Goal: Information Seeking & Learning: Learn about a topic

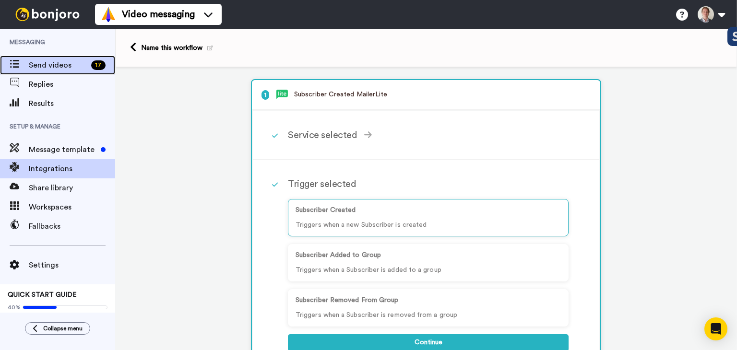
click at [46, 64] on span "Send videos" at bounding box center [58, 65] width 59 height 12
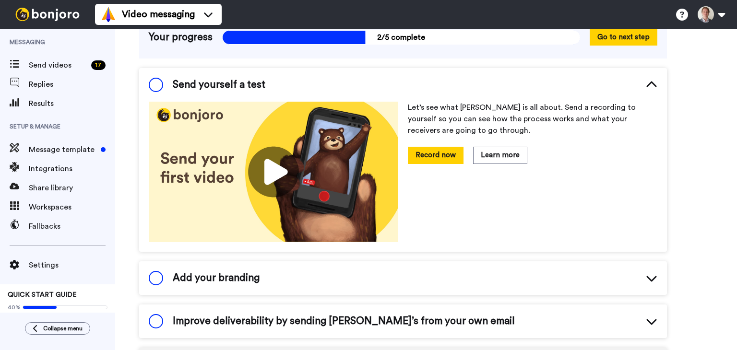
scroll to position [104, 0]
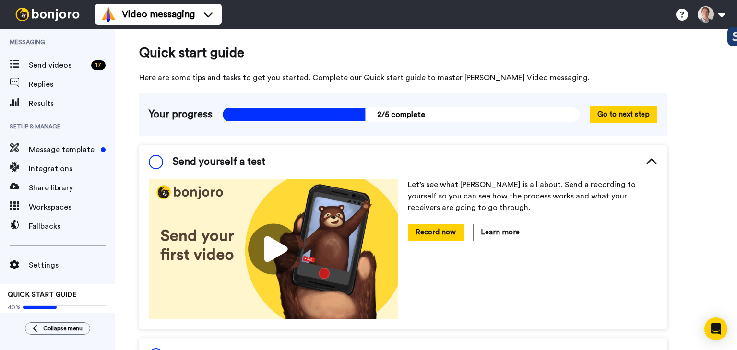
scroll to position [104, 0]
